Goal: Task Accomplishment & Management: Manage account settings

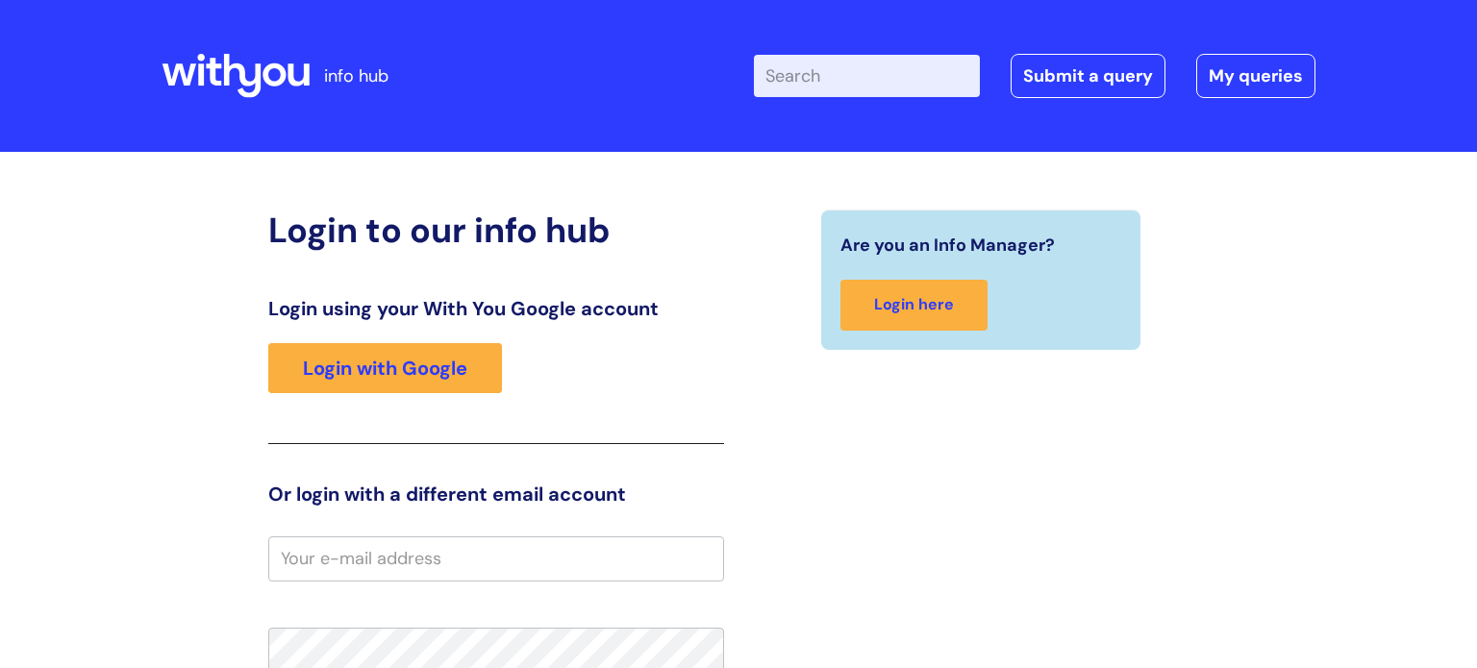
click at [474, 542] on input "email" at bounding box center [496, 559] width 456 height 44
click at [489, 550] on input "email" at bounding box center [496, 559] width 456 height 44
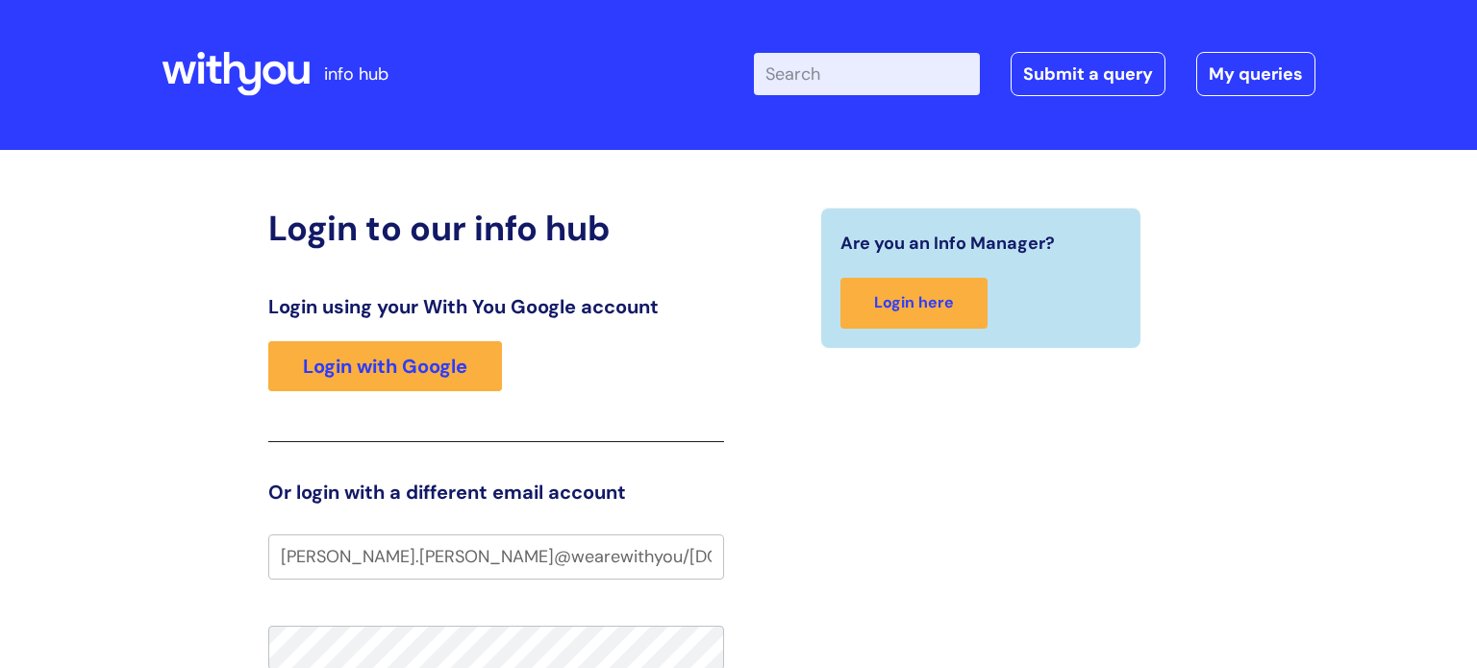
click at [522, 557] on input "aaron.henney@wearewithyou/org.uk" at bounding box center [496, 557] width 456 height 44
type input "[PERSON_NAME][EMAIL_ADDRESS][PERSON_NAME][DOMAIN_NAME]"
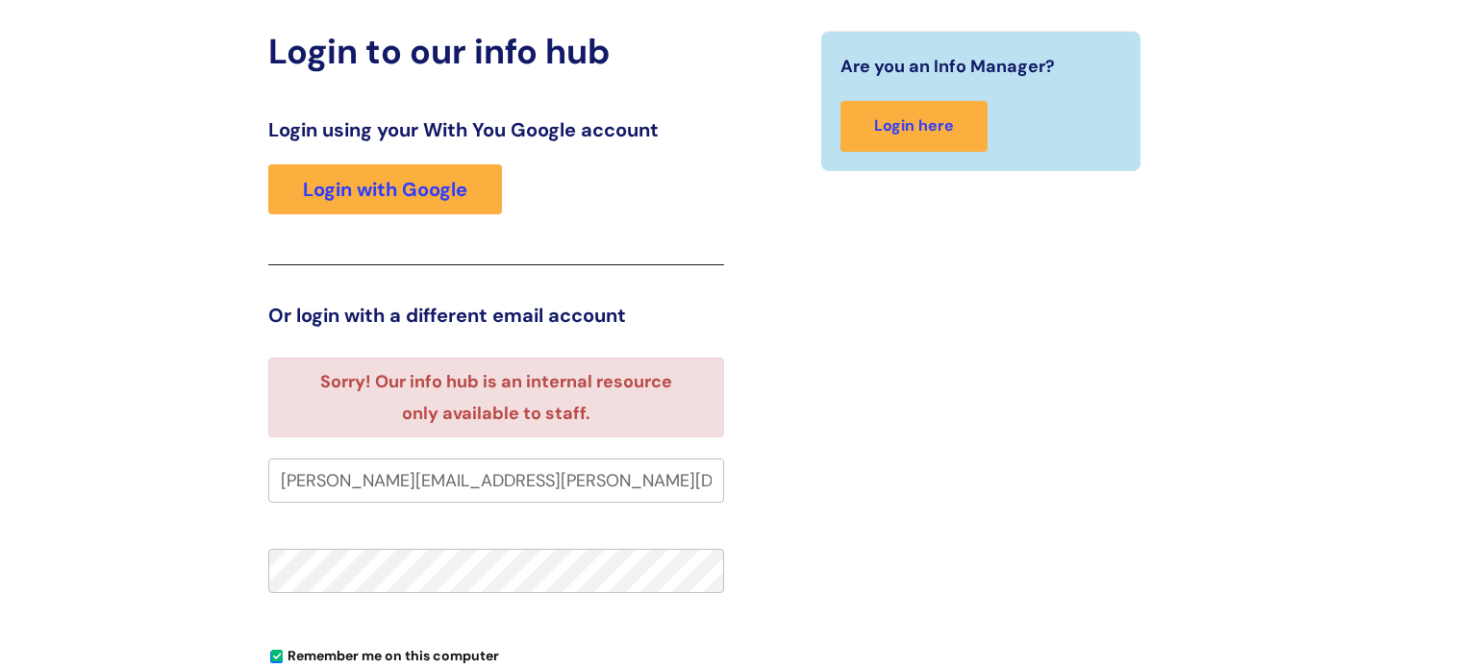
scroll to position [192, 0]
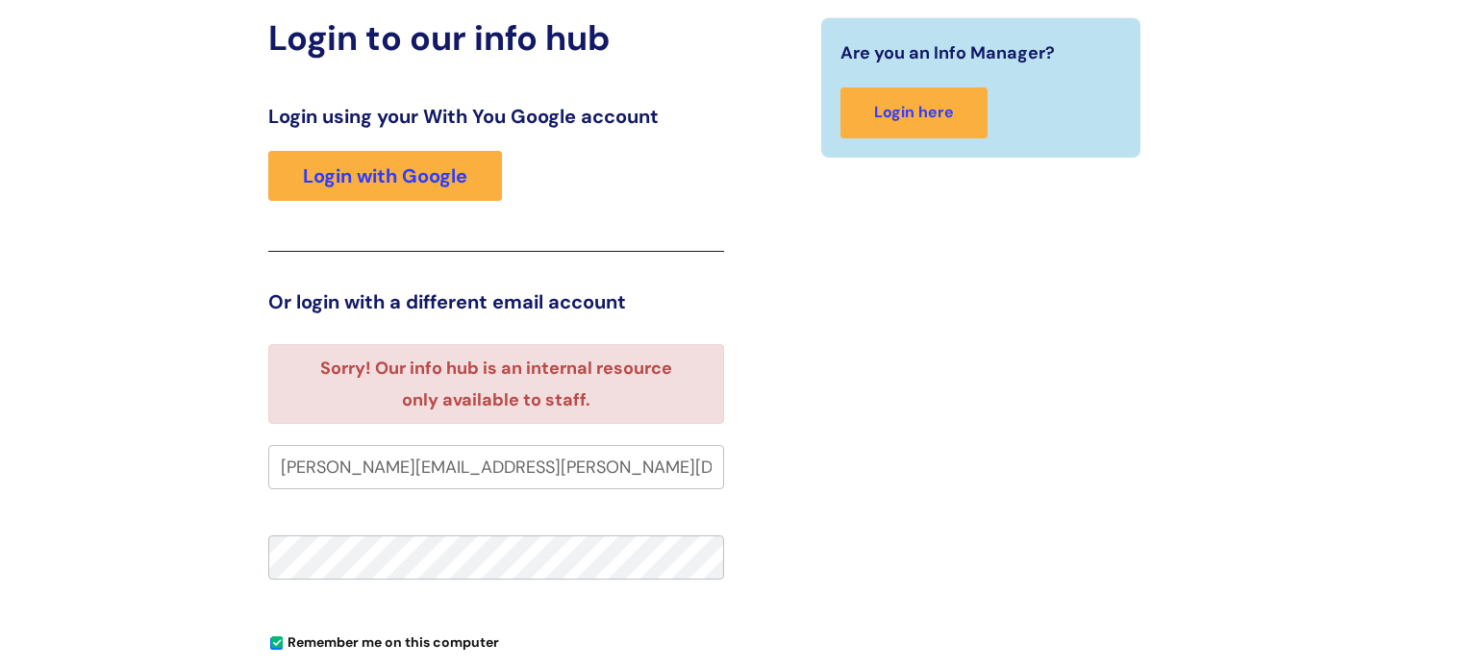
click at [545, 531] on fieldset "aaron.henney@wearewithyou.org.uk Remember me on this computer Forgot your passw…" at bounding box center [496, 669] width 456 height 448
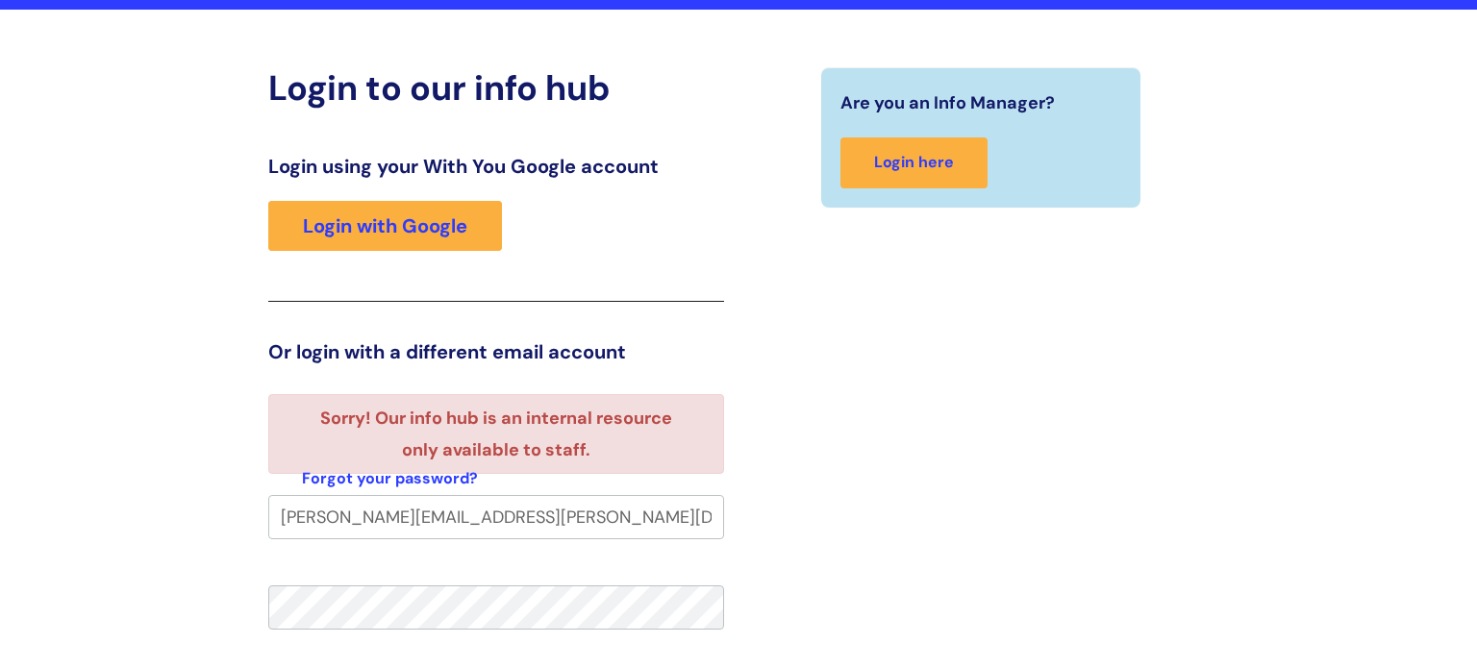
scroll to position [146, 0]
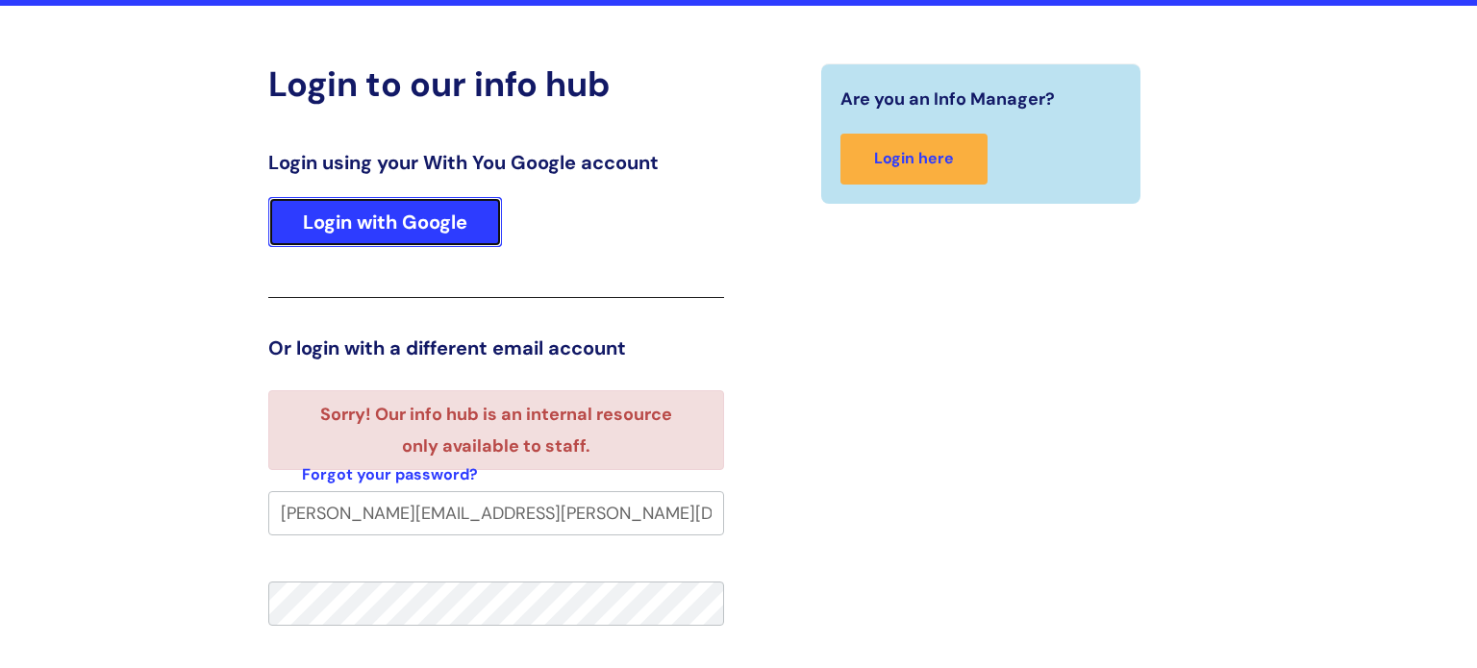
click at [435, 220] on link "Login with Google" at bounding box center [385, 222] width 234 height 50
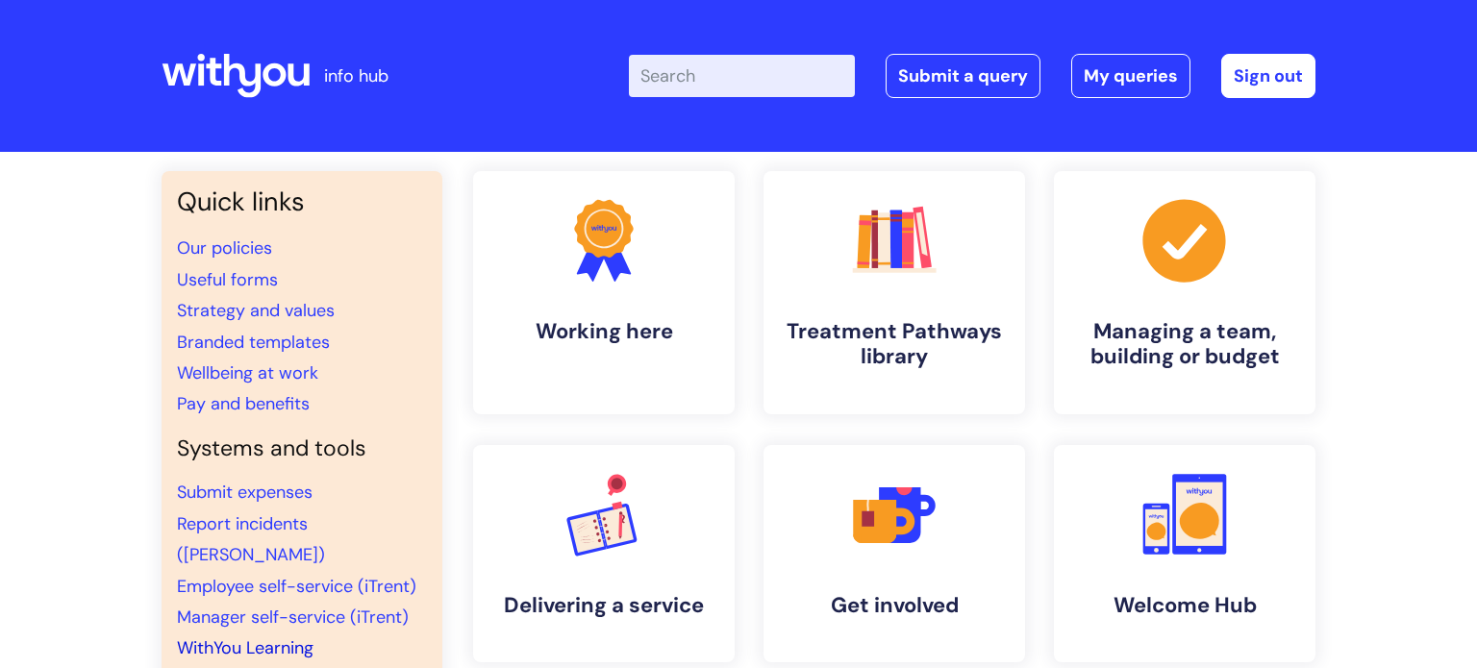
click at [280, 637] on link "WithYou Learning" at bounding box center [245, 648] width 137 height 23
